Goal: Information Seeking & Learning: Understand process/instructions

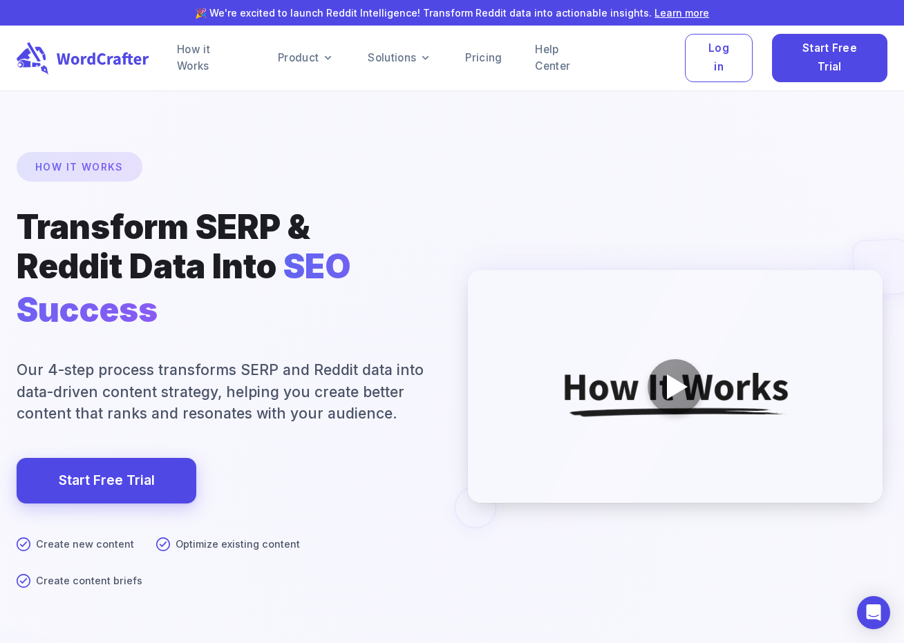
scroll to position [7639, 0]
